Goal: Check status: Check status

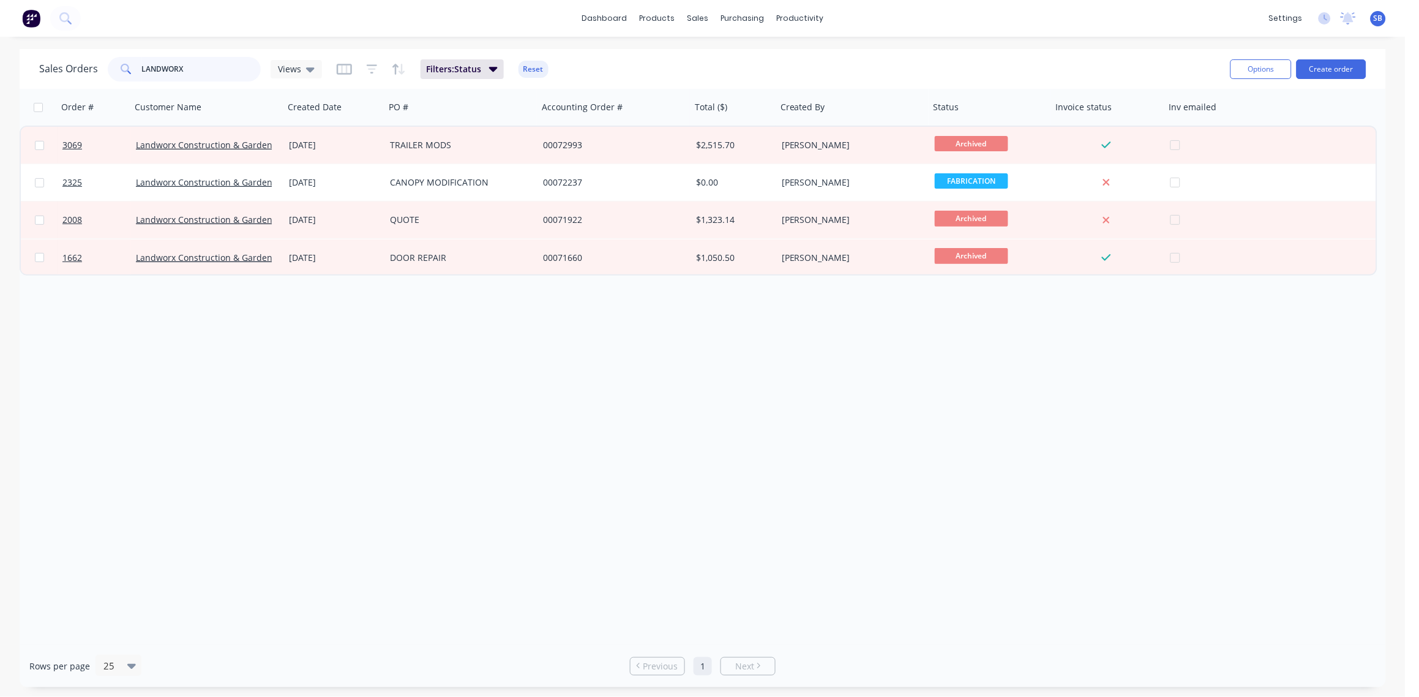
drag, startPoint x: 155, startPoint y: 67, endPoint x: -4, endPoint y: 78, distance: 158.9
click at [0, 78] on html "dashboard products sales purchasing productivity dashboard products Product Cat…" at bounding box center [709, 348] width 1419 height 697
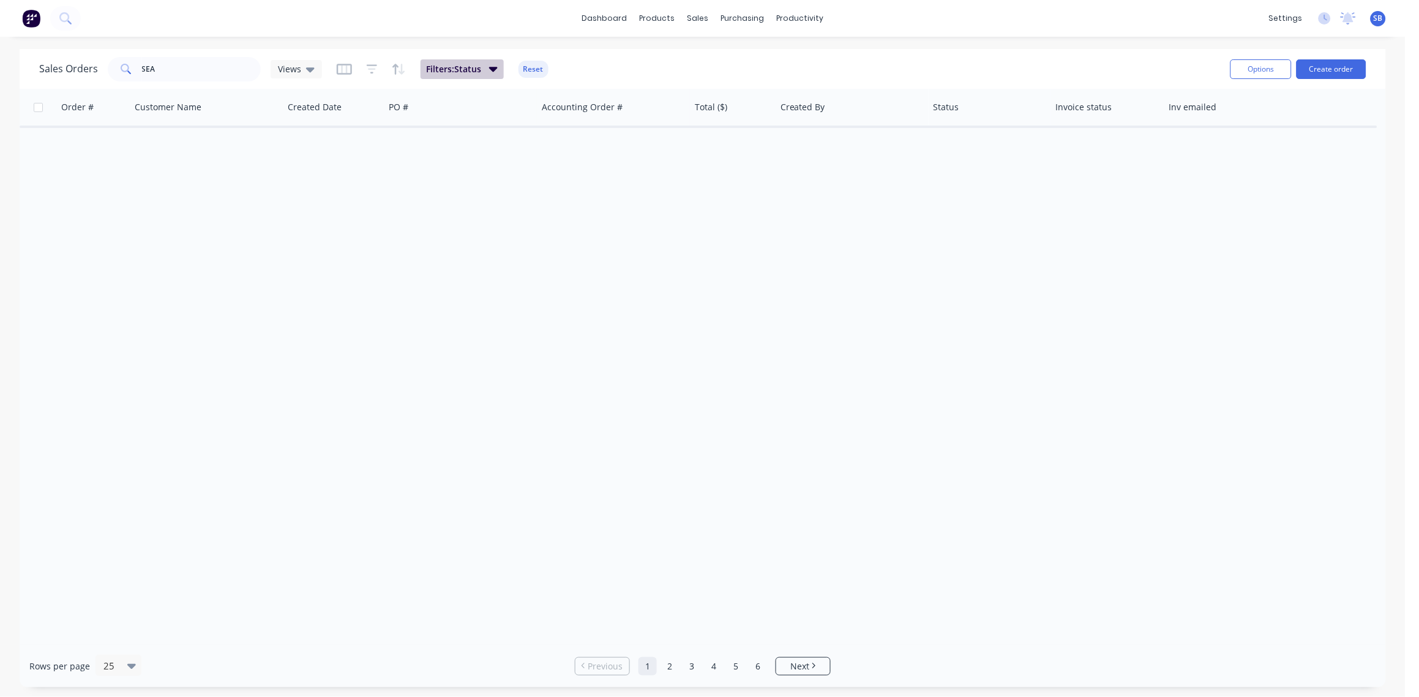
click at [489, 70] on icon "button" at bounding box center [493, 68] width 9 height 13
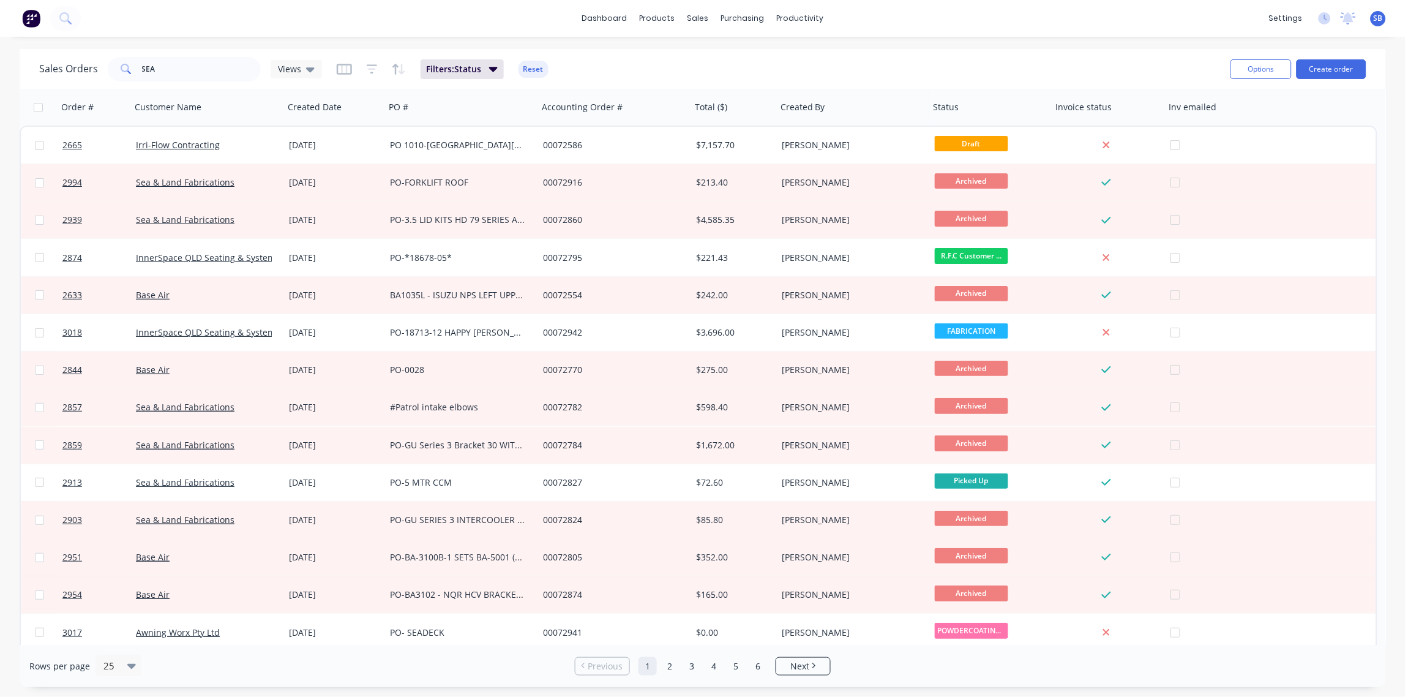
drag, startPoint x: 652, startPoint y: 58, endPoint x: 357, endPoint y: 99, distance: 297.9
click at [651, 58] on div "Sales Orders SEA Views Filters: Status Reset" at bounding box center [629, 69] width 1181 height 30
click at [161, 64] on input "SEA" at bounding box center [201, 69] width 119 height 24
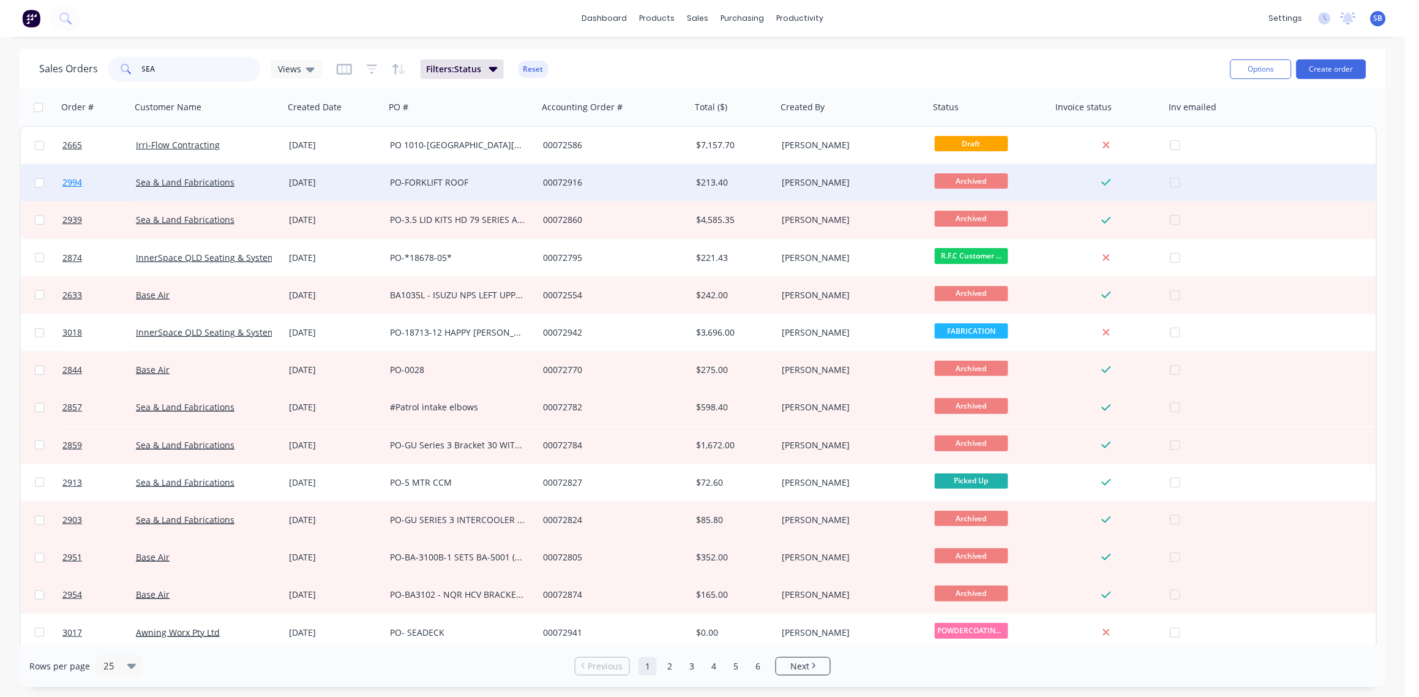
type input "SEA"
click at [68, 179] on span "2994" at bounding box center [72, 182] width 20 height 12
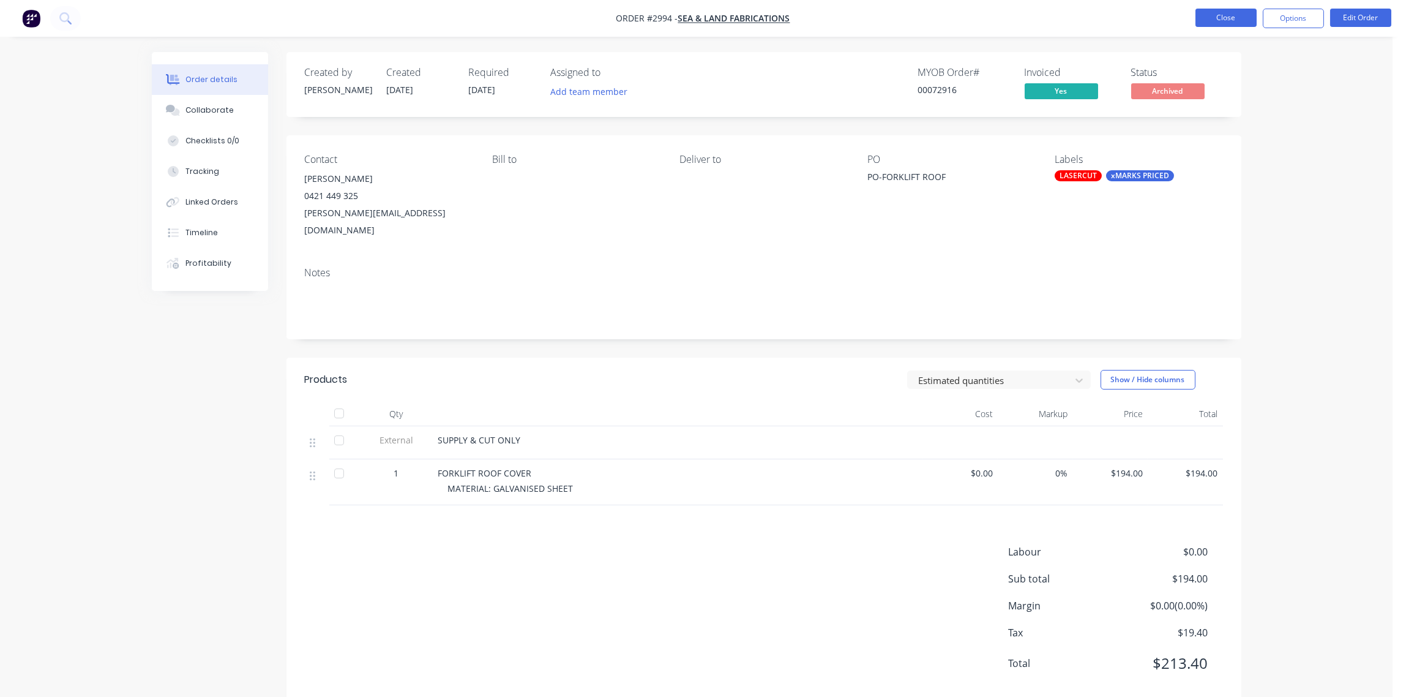
click at [1227, 20] on button "Close" at bounding box center [1225, 18] width 61 height 18
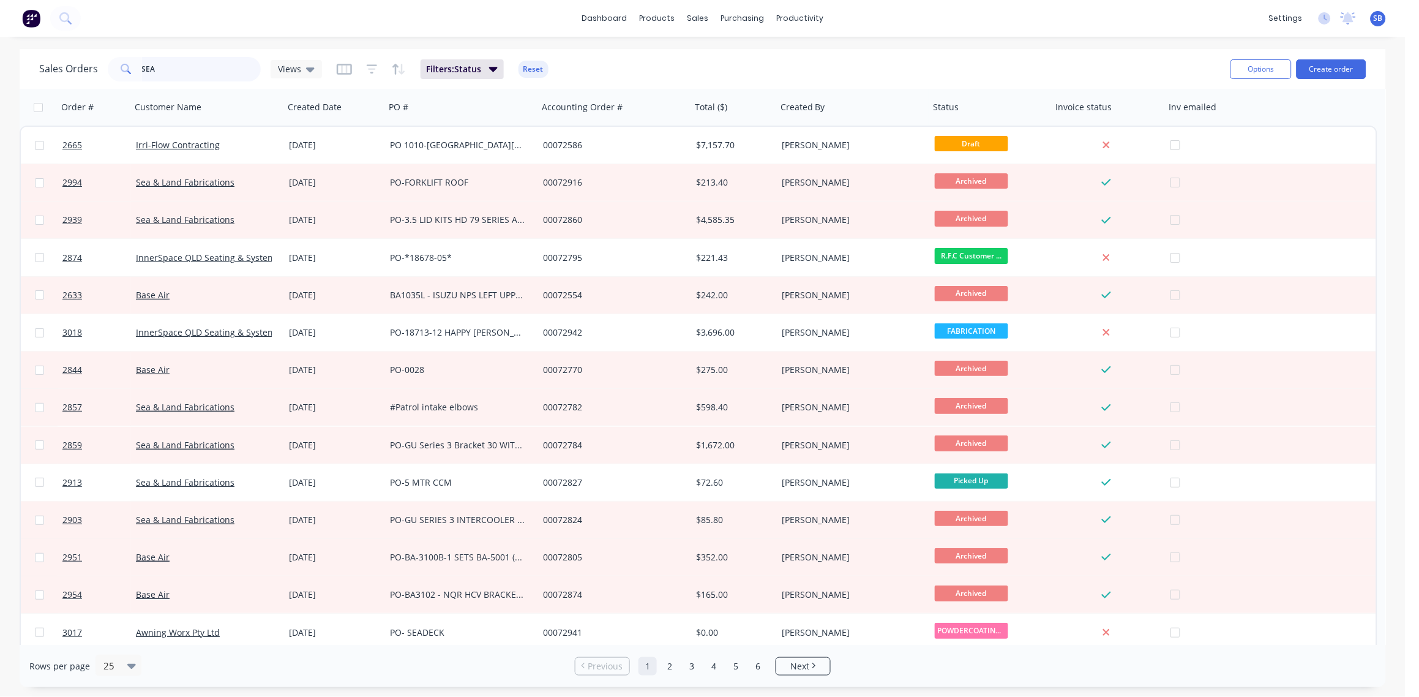
click at [171, 67] on input "SEA" at bounding box center [201, 69] width 119 height 24
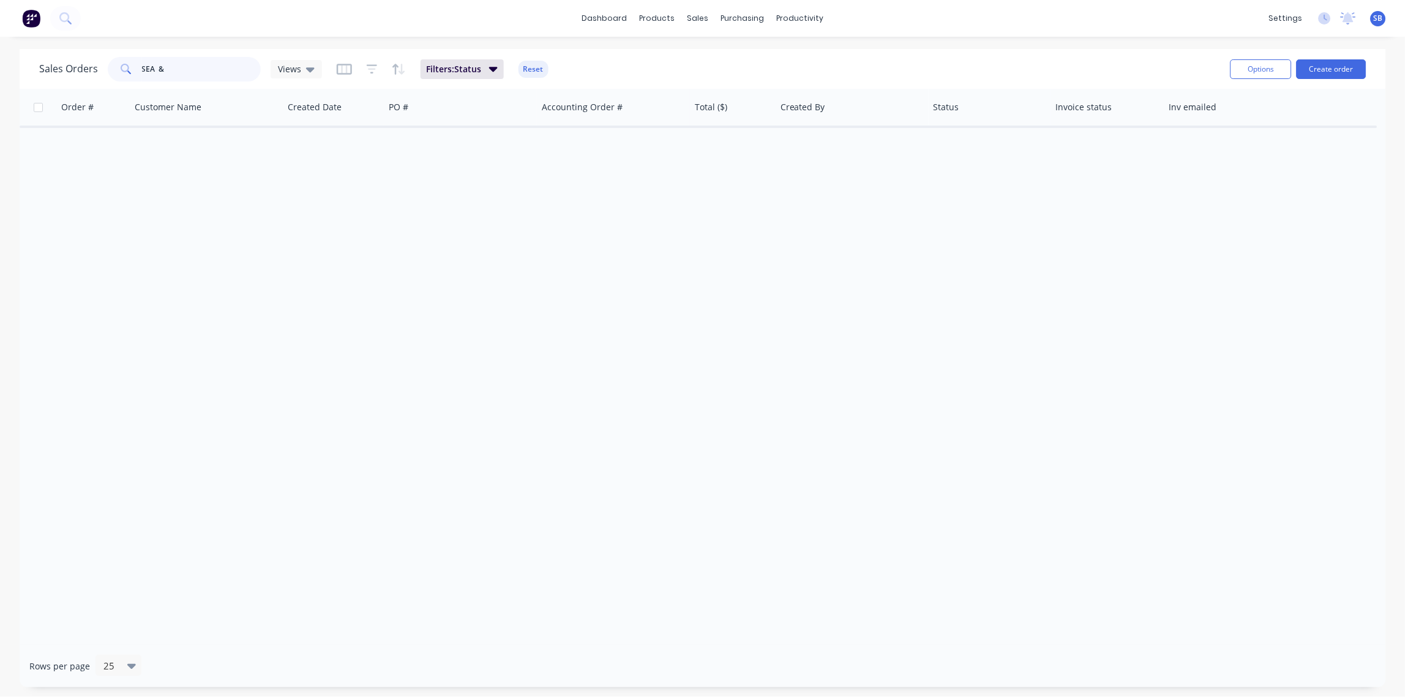
click at [155, 72] on input "SEA &" at bounding box center [201, 69] width 119 height 24
click at [157, 72] on input "SEA &" at bounding box center [201, 69] width 119 height 24
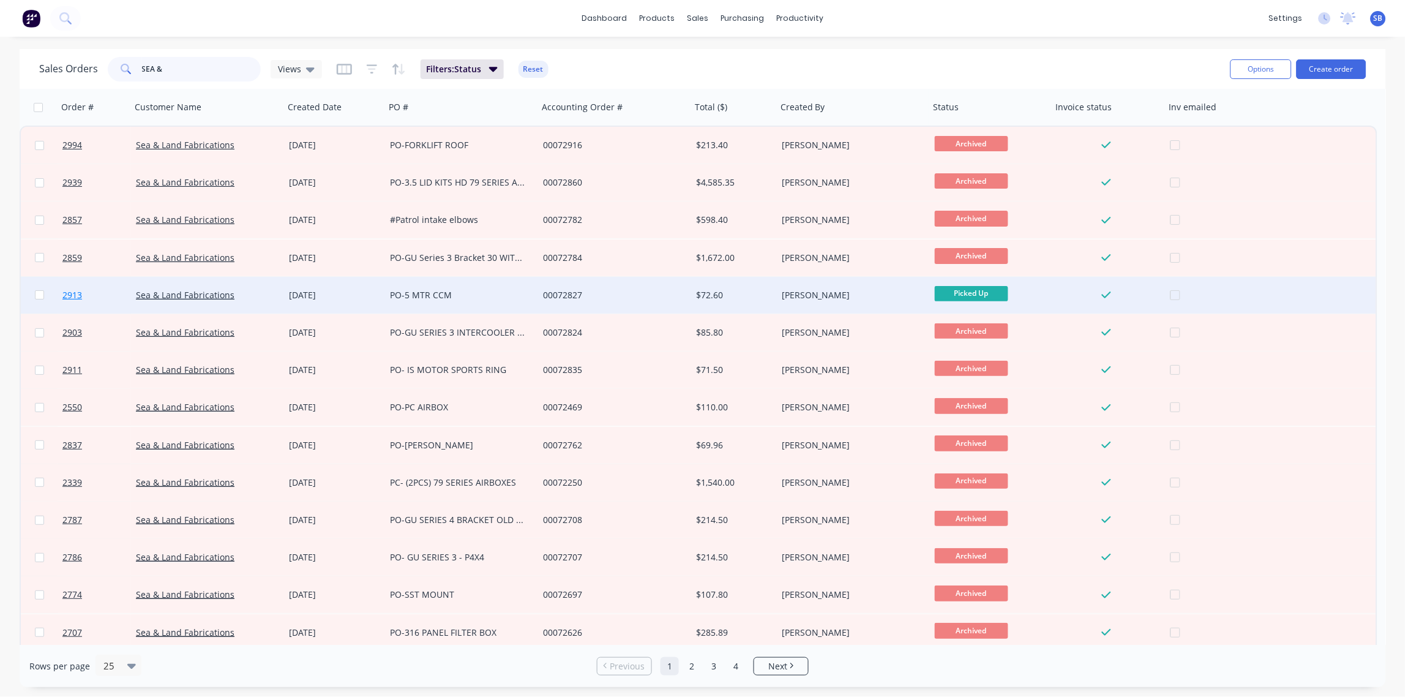
type input "SEA &"
click at [70, 293] on span "2913" at bounding box center [72, 295] width 20 height 12
